Goal: Transaction & Acquisition: Download file/media

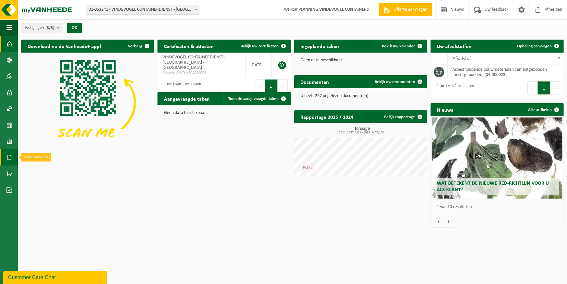
click at [5, 156] on link "Documenten" at bounding box center [9, 158] width 18 height 16
click at [47, 174] on span "Documenten" at bounding box center [50, 171] width 24 height 12
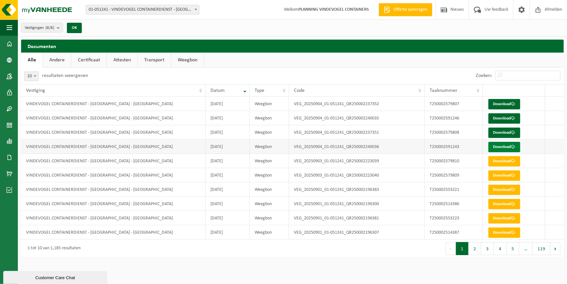
click at [499, 149] on link "Download" at bounding box center [505, 147] width 32 height 10
click at [501, 132] on link "Download" at bounding box center [505, 133] width 32 height 10
click at [498, 121] on link "Download" at bounding box center [505, 118] width 32 height 10
click at [497, 104] on link "Download" at bounding box center [505, 104] width 32 height 10
